Goal: Entertainment & Leisure: Browse casually

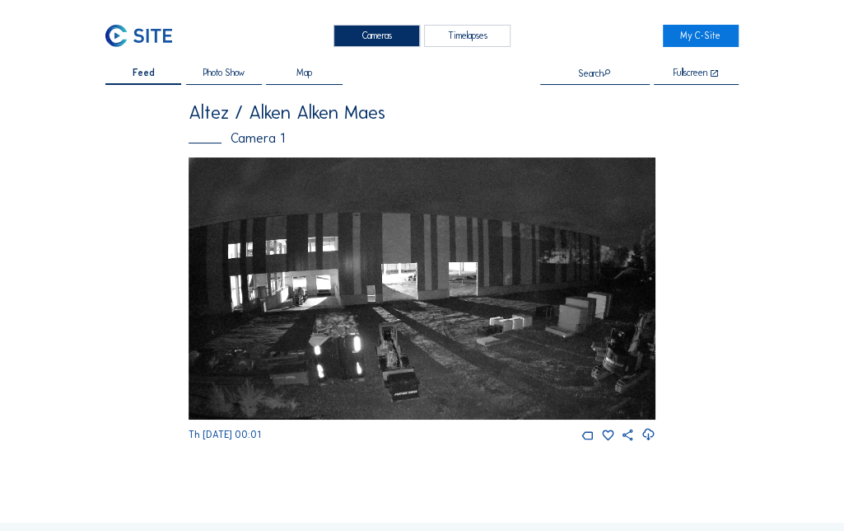
click at [154, 77] on span "Feed" at bounding box center [144, 72] width 22 height 9
click at [173, 290] on div "Feed Photo Show Map Search Fullscreen Altez / Alken Alken [PERSON_NAME] Camera …" at bounding box center [421, 255] width 633 height 374
click at [642, 288] on img at bounding box center [422, 288] width 467 height 263
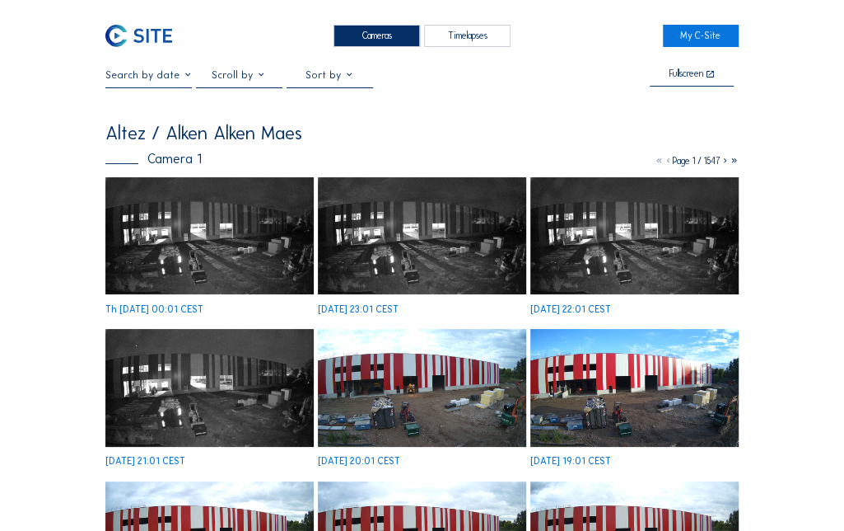
click at [390, 245] on img at bounding box center [422, 235] width 208 height 117
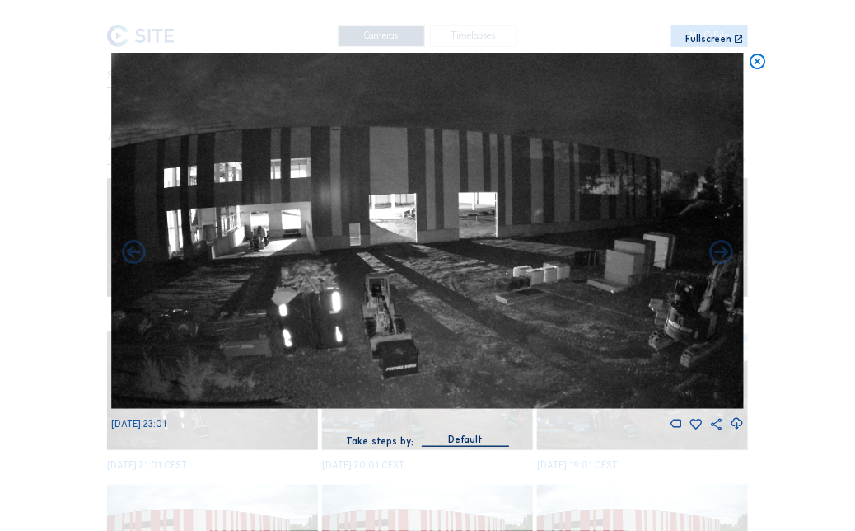
click at [72, 266] on div "Scroll to travel through time | Press 'Alt' Button + Scroll to Zoom | Click and…" at bounding box center [427, 265] width 855 height 531
click at [88, 264] on div "Scroll to travel through time | Press 'Alt' Button + Scroll to Zoom | Click and…" at bounding box center [427, 265] width 855 height 531
click at [745, 235] on div "Scroll to travel through time | Press 'Alt' Button + Scroll to Zoom | Click and…" at bounding box center [427, 265] width 855 height 531
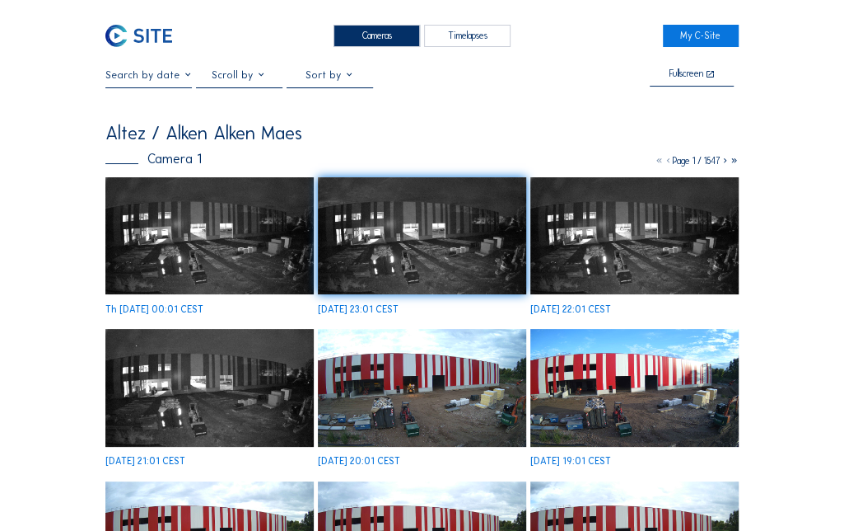
click at [191, 396] on img at bounding box center [209, 387] width 208 height 117
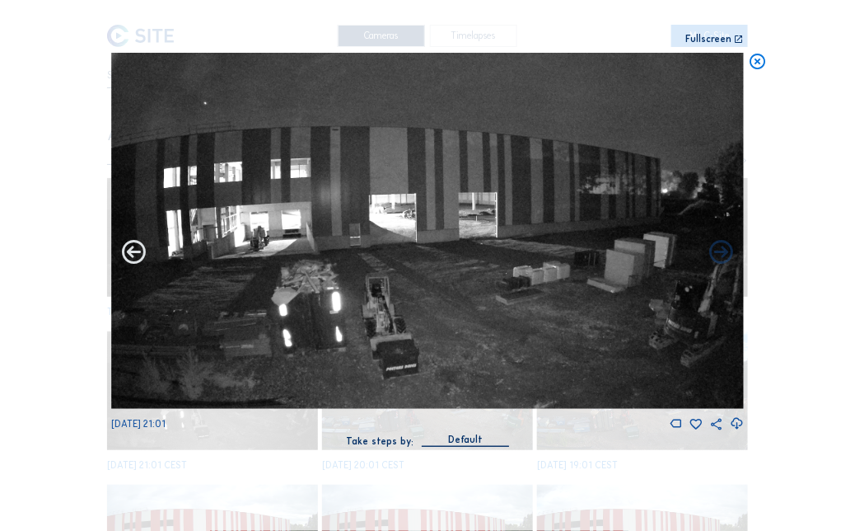
click at [125, 247] on icon at bounding box center [134, 252] width 28 height 28
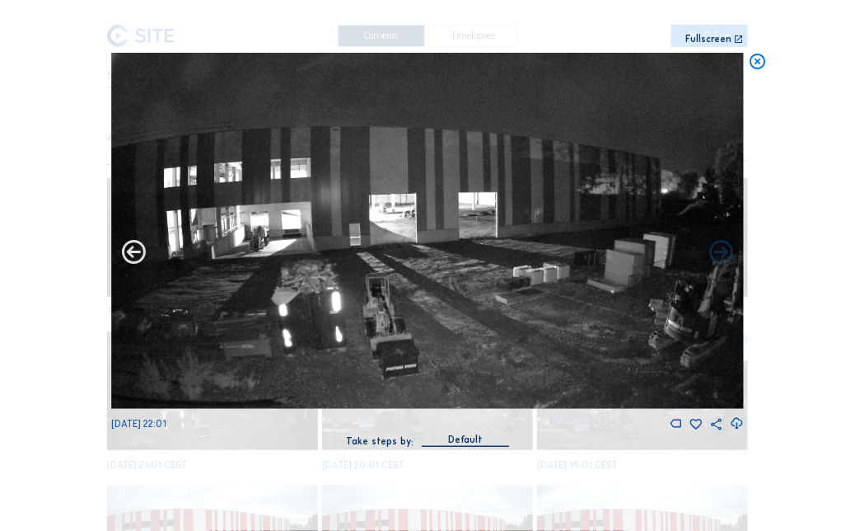
click at [125, 247] on icon at bounding box center [134, 252] width 28 height 28
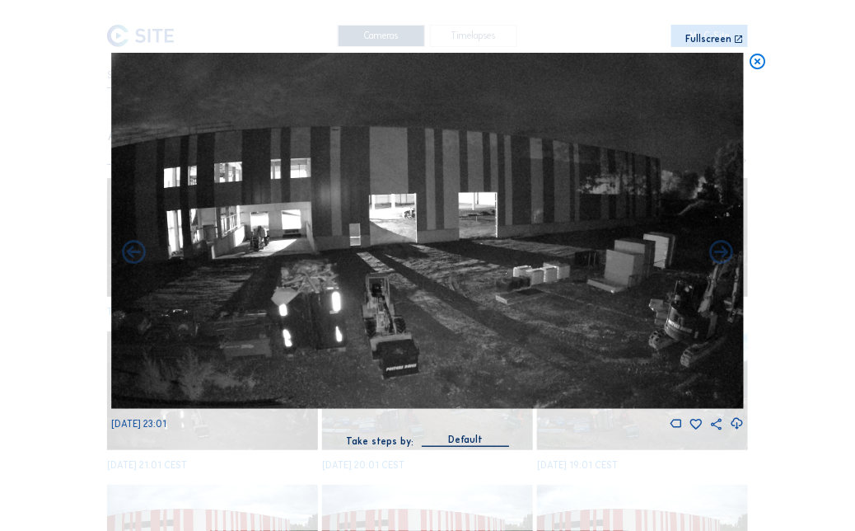
click at [125, 247] on icon at bounding box center [134, 252] width 28 height 28
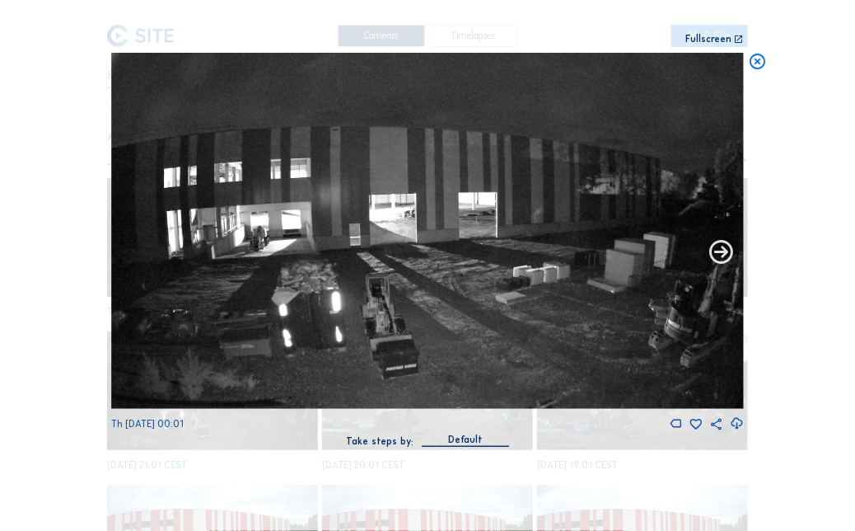
click at [727, 240] on icon at bounding box center [722, 252] width 28 height 28
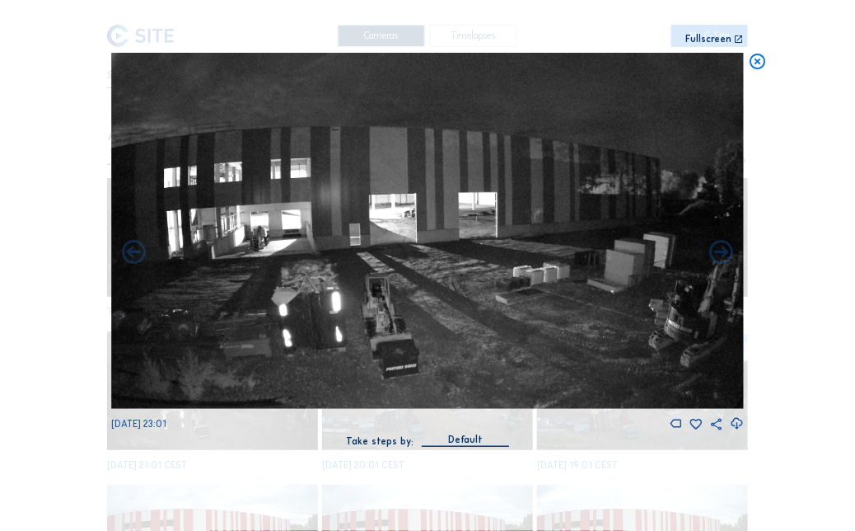
click at [727, 240] on icon at bounding box center [722, 252] width 28 height 28
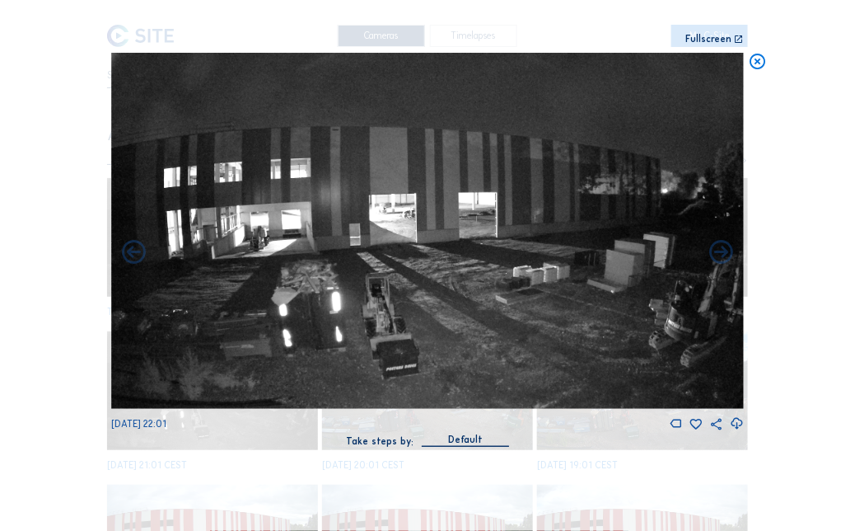
click at [727, 240] on icon at bounding box center [722, 252] width 28 height 28
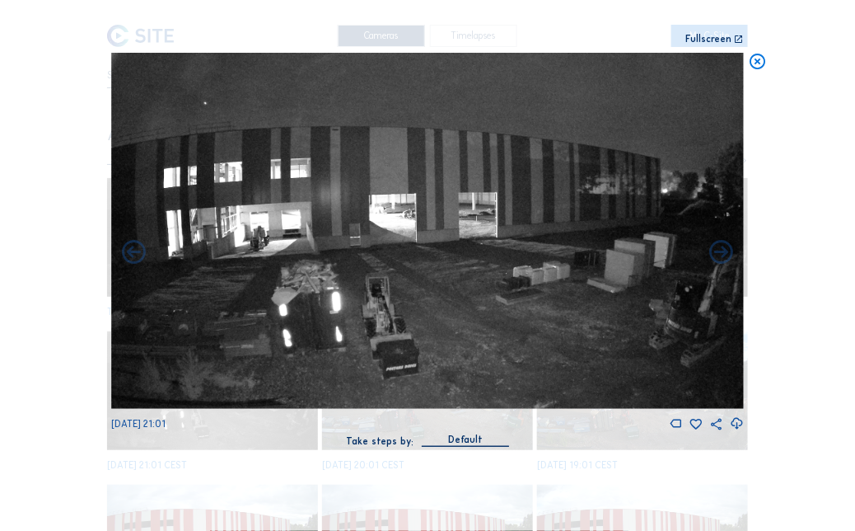
click at [727, 240] on icon at bounding box center [722, 252] width 28 height 28
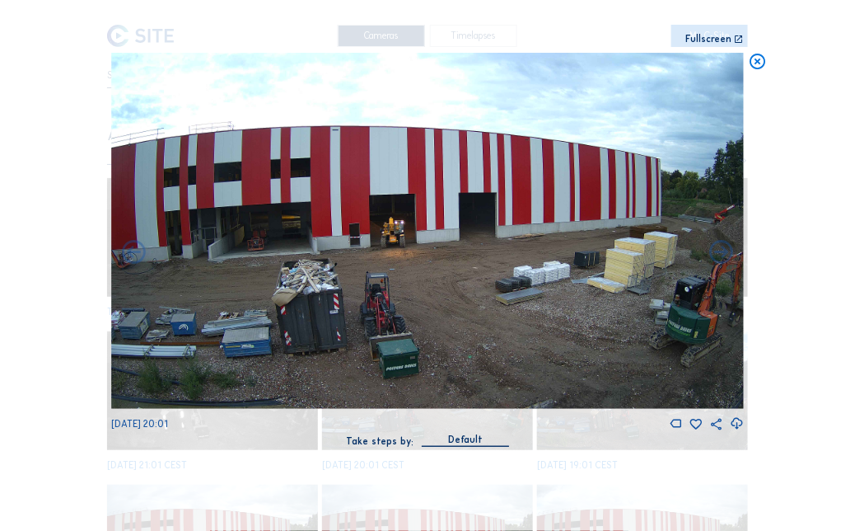
click at [727, 240] on icon at bounding box center [722, 252] width 28 height 28
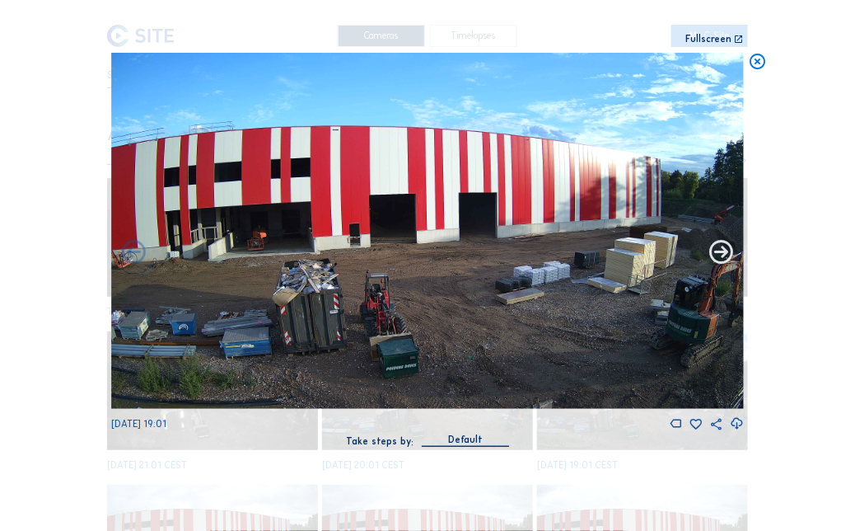
click at [723, 250] on icon at bounding box center [722, 252] width 28 height 28
click at [722, 251] on icon at bounding box center [722, 252] width 28 height 28
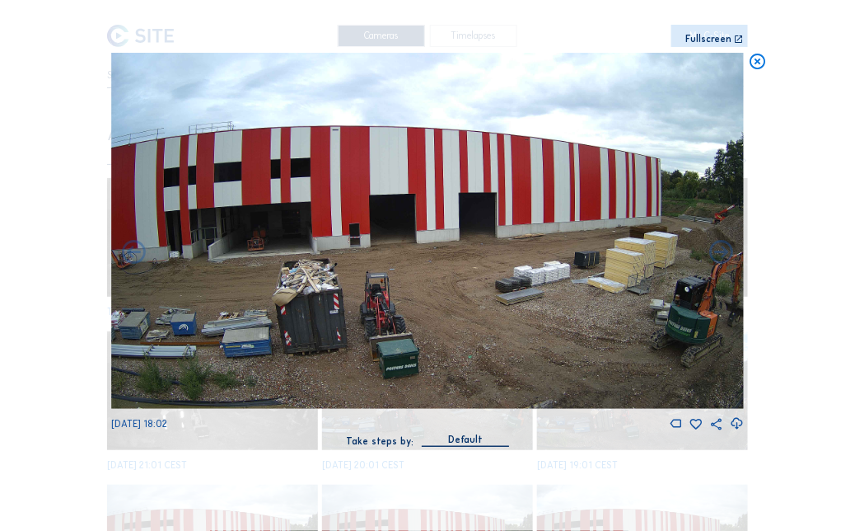
click at [722, 251] on icon at bounding box center [722, 252] width 28 height 28
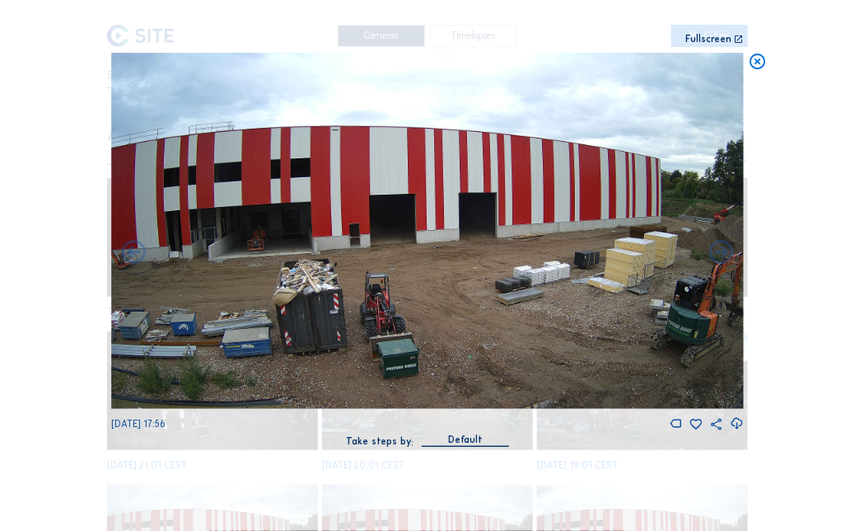
click at [722, 251] on icon at bounding box center [722, 252] width 28 height 28
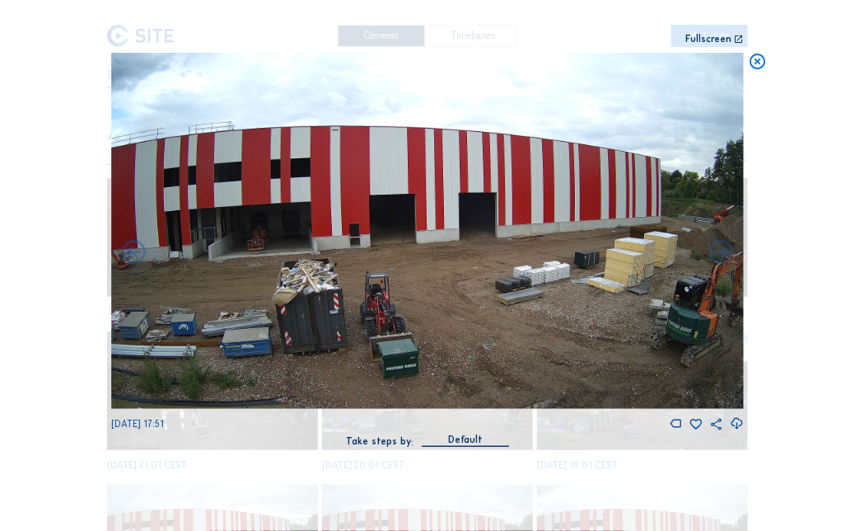
click at [722, 251] on icon at bounding box center [722, 252] width 28 height 28
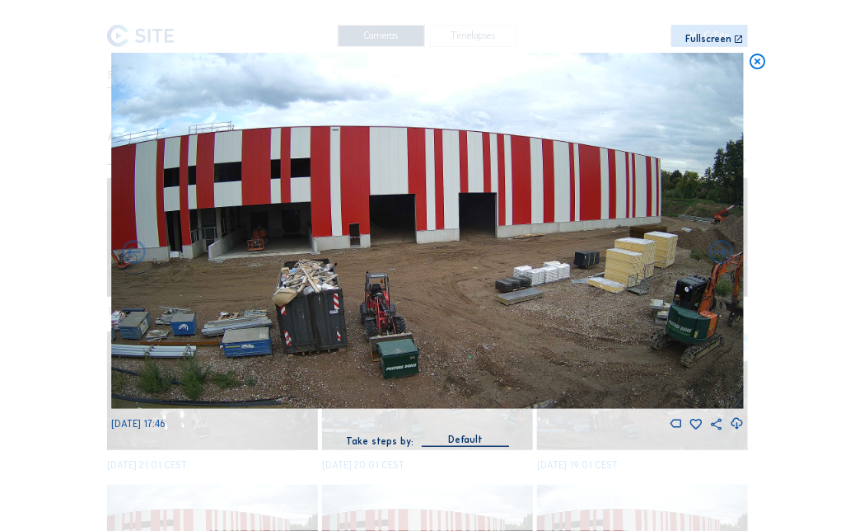
click at [722, 251] on icon at bounding box center [722, 252] width 28 height 28
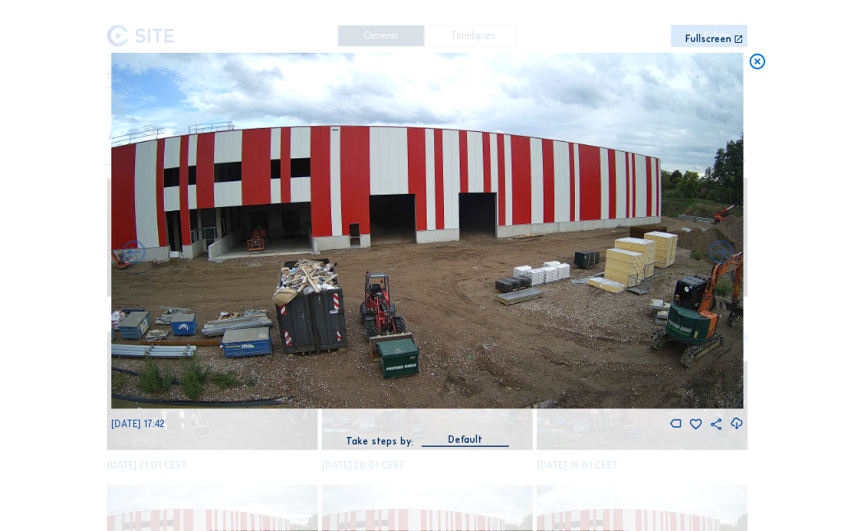
click at [722, 251] on icon at bounding box center [722, 252] width 28 height 28
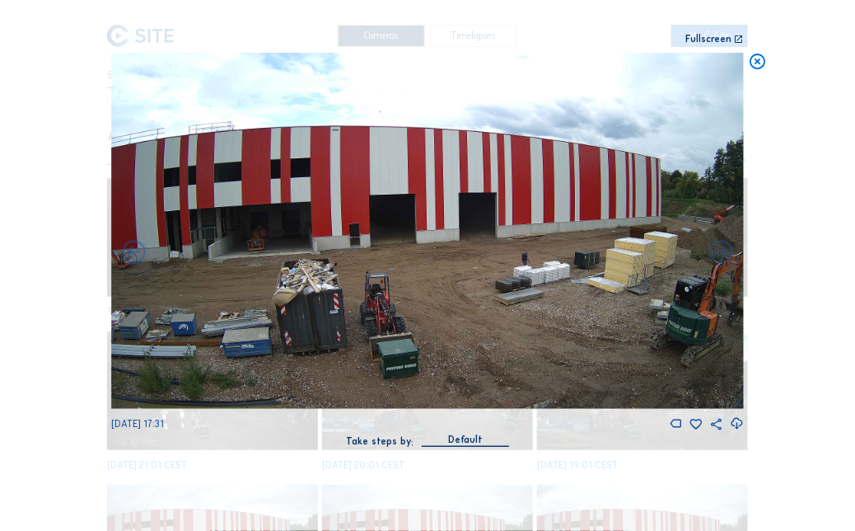
click at [722, 251] on icon at bounding box center [722, 252] width 28 height 28
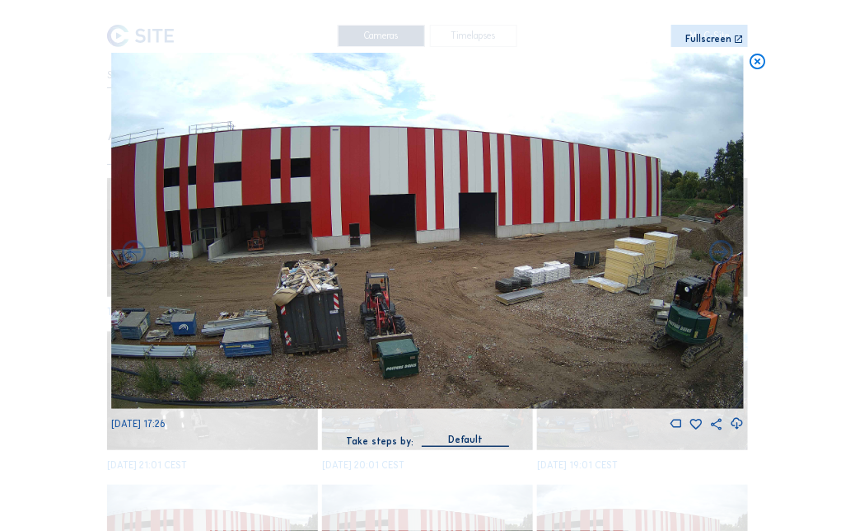
click at [722, 251] on icon at bounding box center [722, 252] width 28 height 28
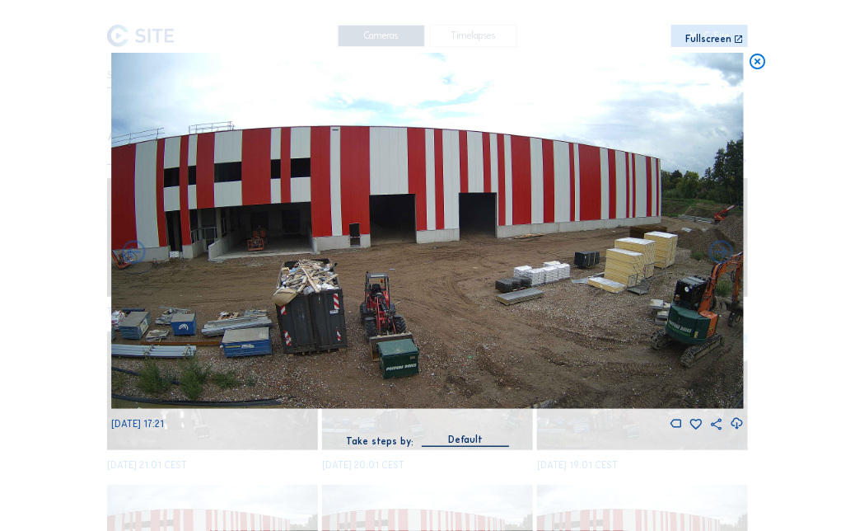
click at [722, 251] on icon at bounding box center [722, 252] width 28 height 28
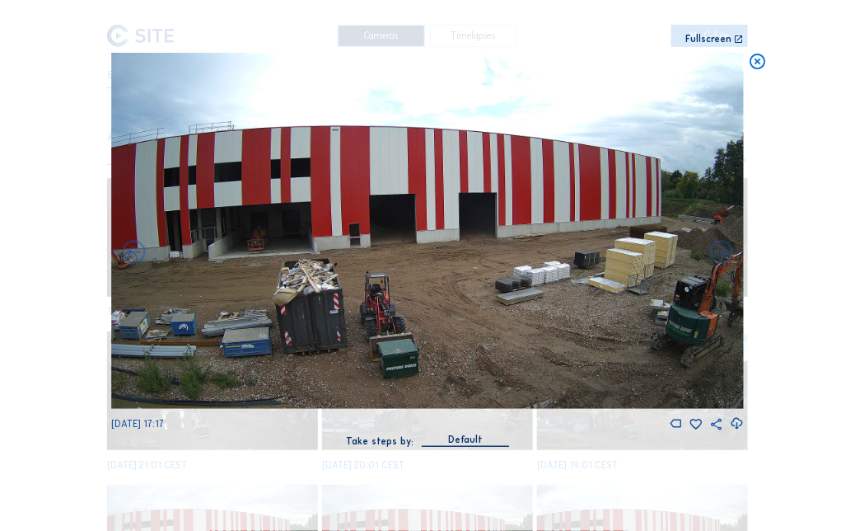
click at [722, 251] on icon at bounding box center [722, 252] width 28 height 28
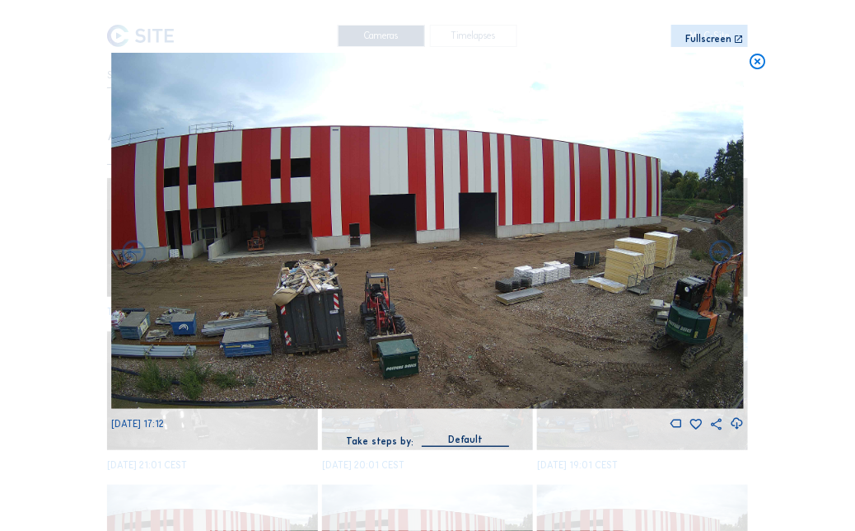
click at [722, 251] on icon at bounding box center [722, 252] width 28 height 28
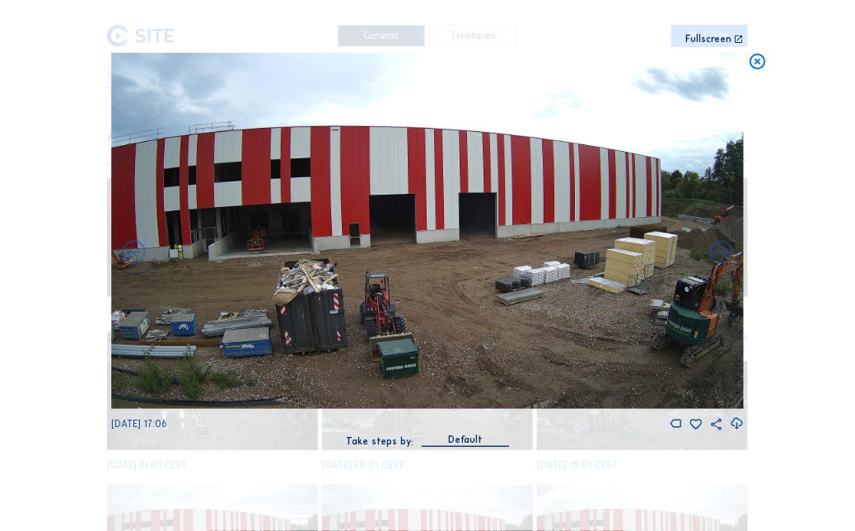
click at [722, 251] on icon at bounding box center [722, 252] width 28 height 28
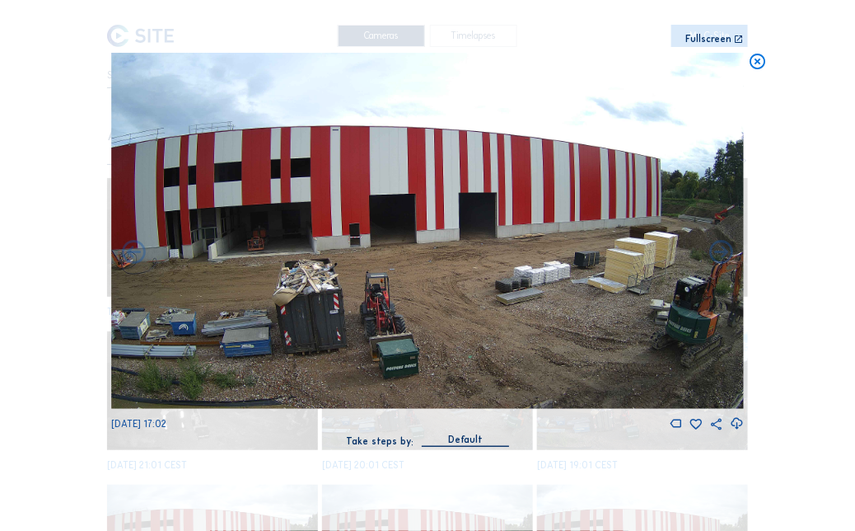
click at [722, 251] on icon at bounding box center [722, 252] width 28 height 28
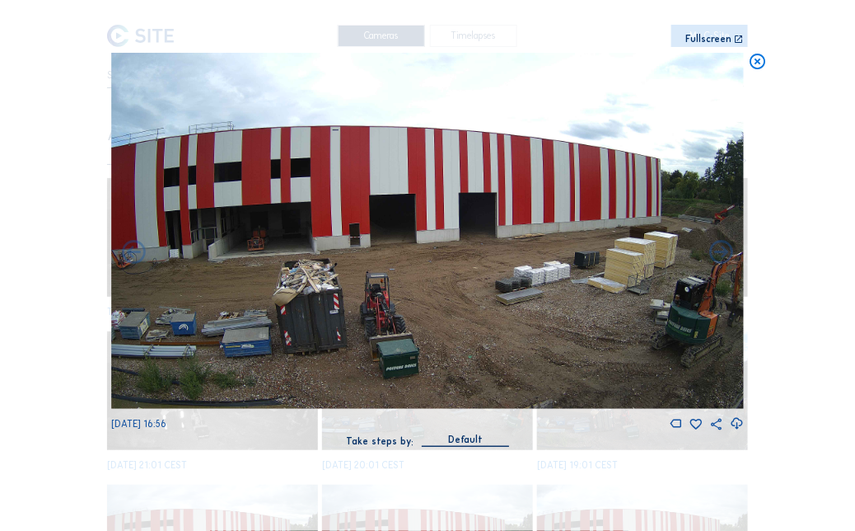
click at [722, 251] on icon at bounding box center [722, 252] width 28 height 28
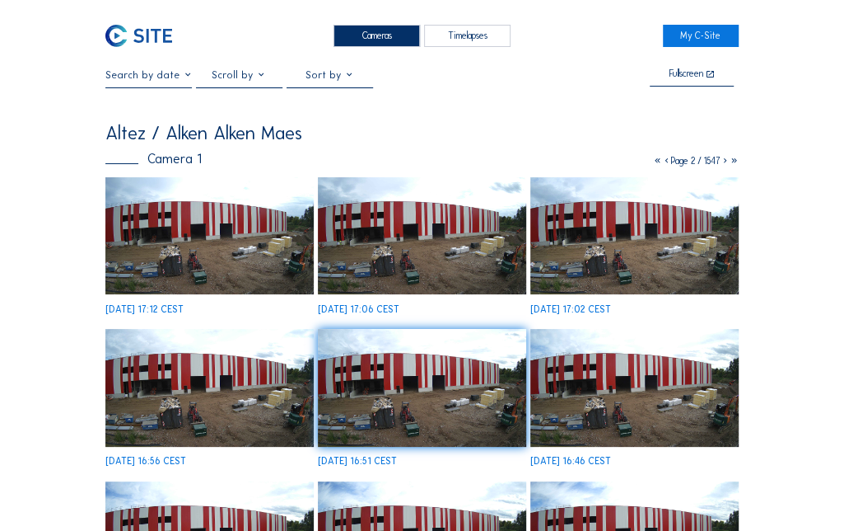
click at [722, 164] on icon at bounding box center [725, 161] width 9 height 12
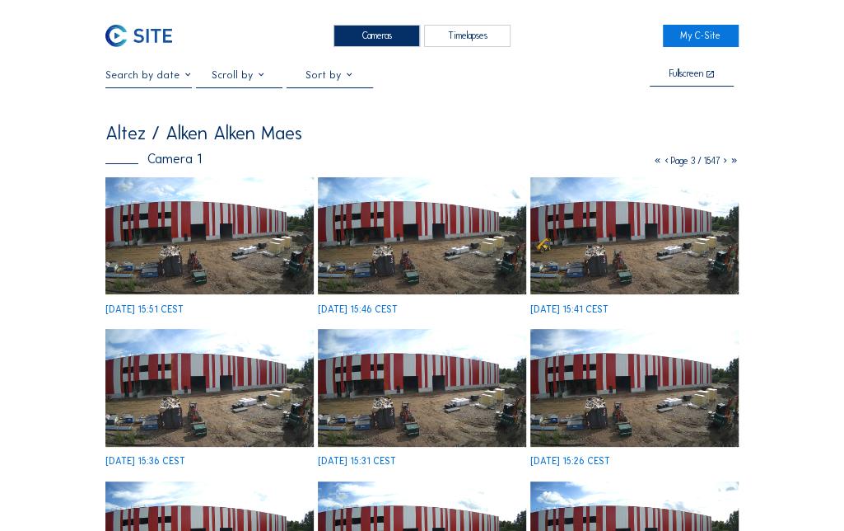
click at [725, 165] on icon at bounding box center [725, 161] width 9 height 12
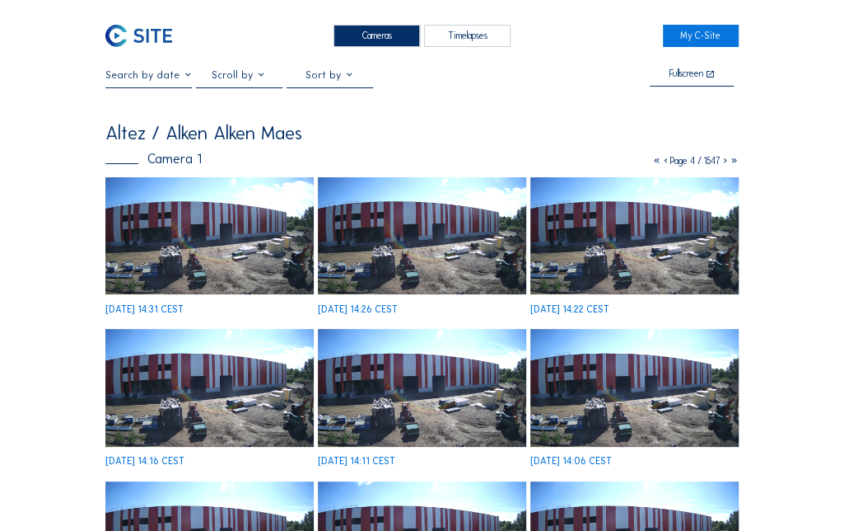
click at [723, 166] on icon at bounding box center [725, 161] width 9 height 12
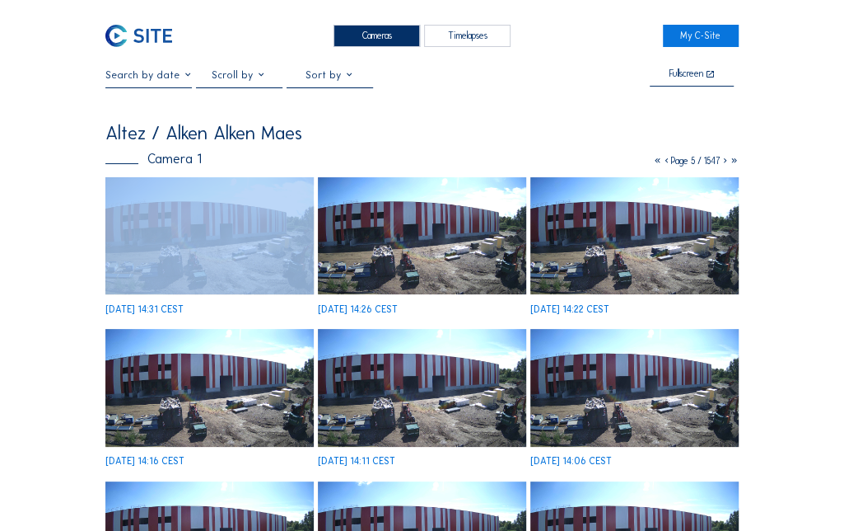
click at [723, 166] on icon at bounding box center [725, 161] width 9 height 12
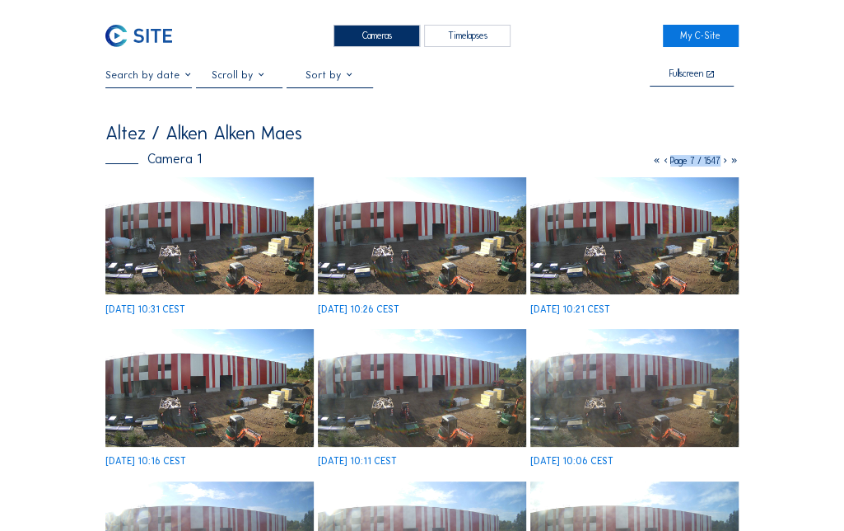
click at [598, 213] on img at bounding box center [635, 235] width 208 height 117
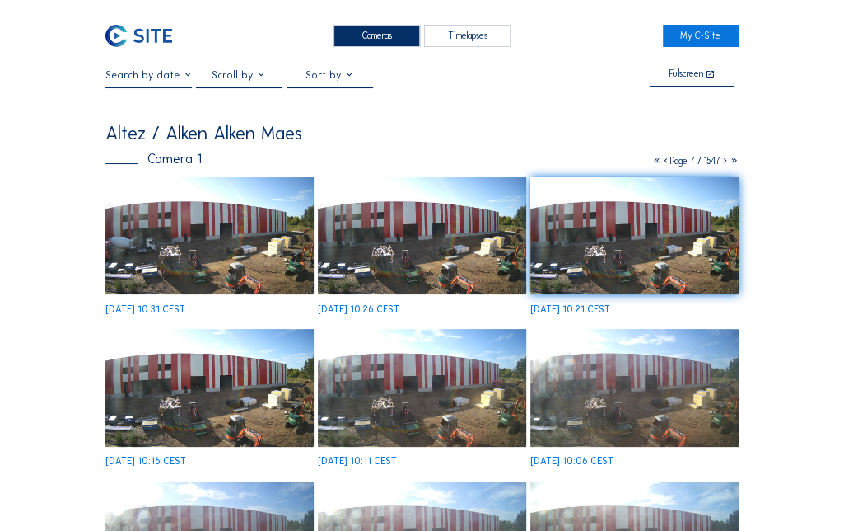
click at [610, 139] on div "Altez / Alken Alken Maes" at bounding box center [421, 133] width 633 height 19
click at [722, 166] on icon at bounding box center [725, 161] width 9 height 12
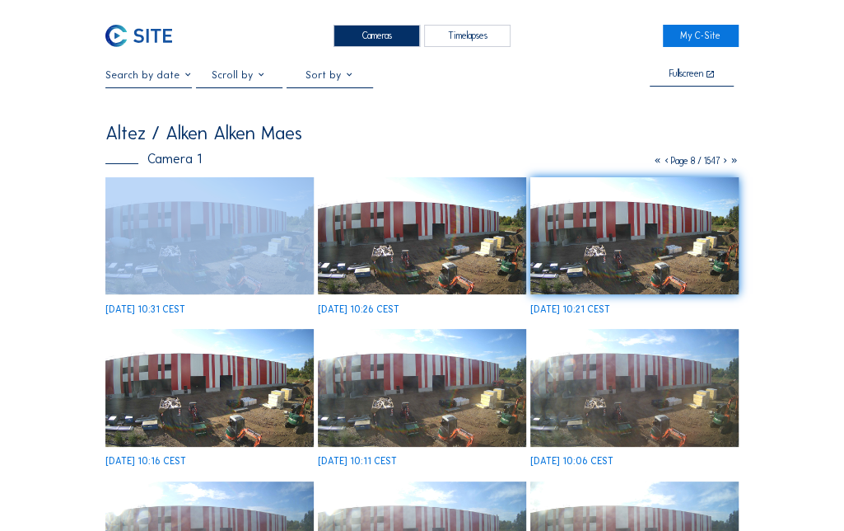
click at [722, 166] on icon at bounding box center [725, 161] width 9 height 12
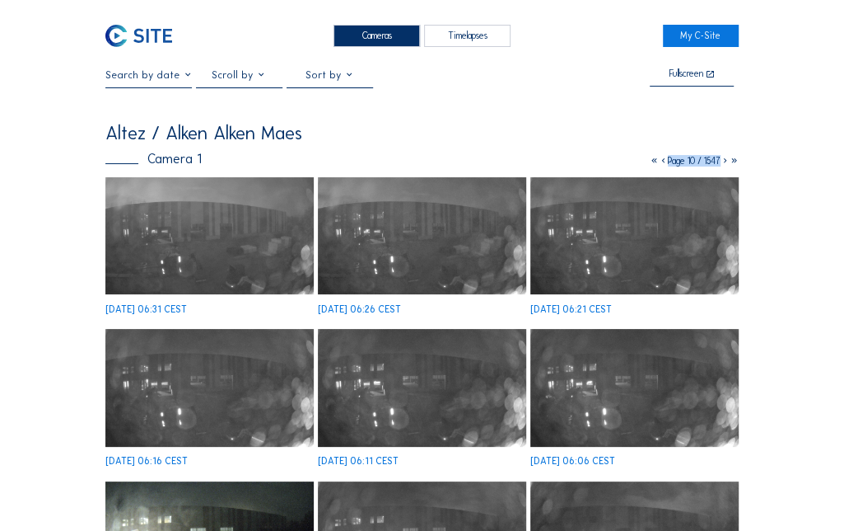
click at [659, 166] on icon at bounding box center [663, 161] width 9 height 12
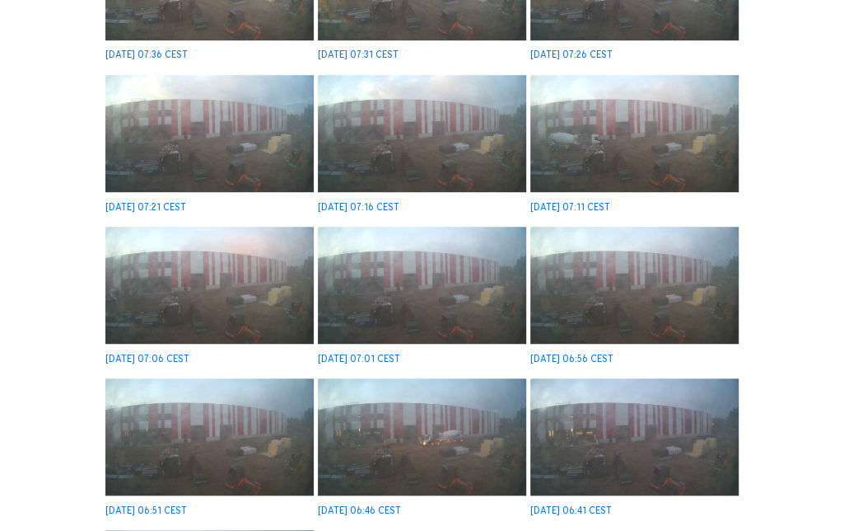
scroll to position [426, 0]
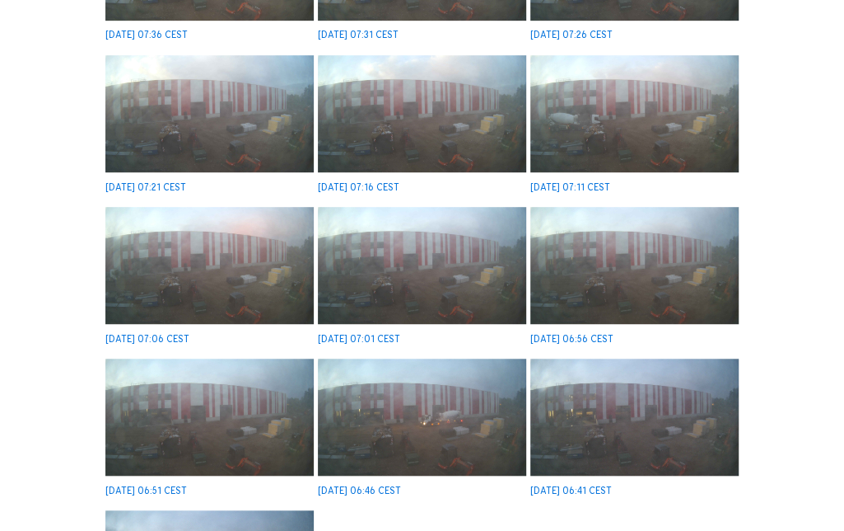
click at [468, 419] on img at bounding box center [422, 416] width 208 height 117
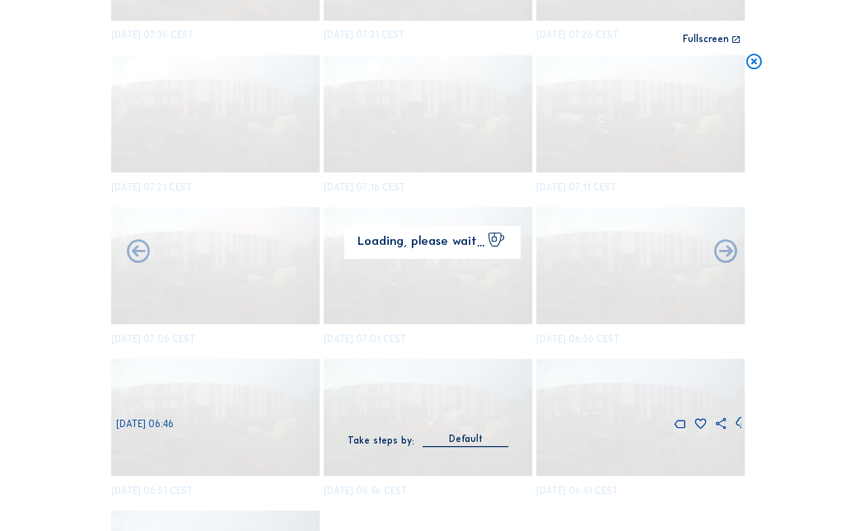
scroll to position [428, 0]
